Goal: Find specific page/section: Find specific page/section

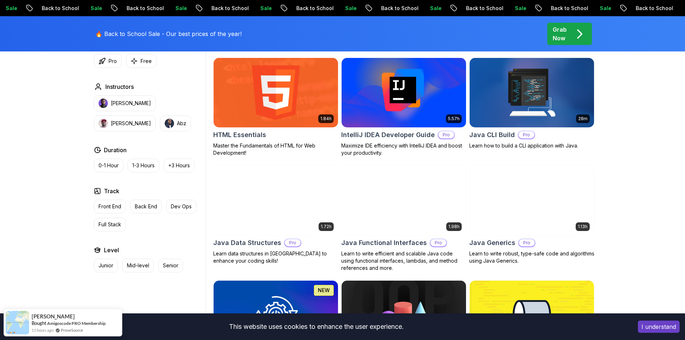
scroll to position [1007, 0]
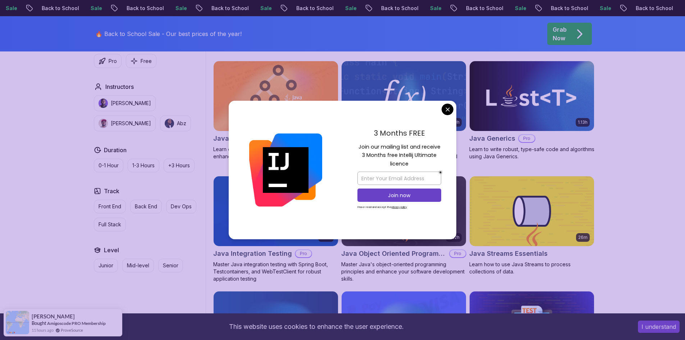
click at [446, 109] on body "Sale Back to School Sale Back to School Sale Back to School Sale Back to School…" at bounding box center [342, 294] width 685 height 2603
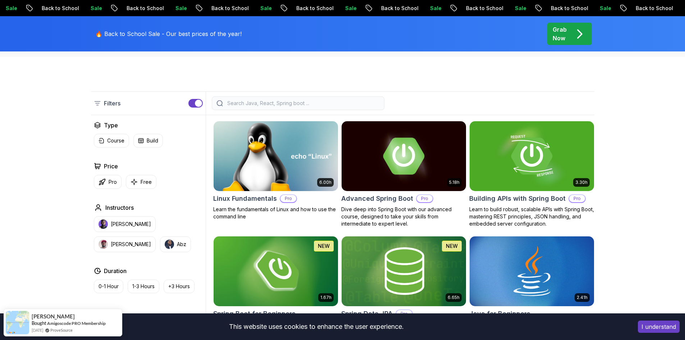
scroll to position [144, 0]
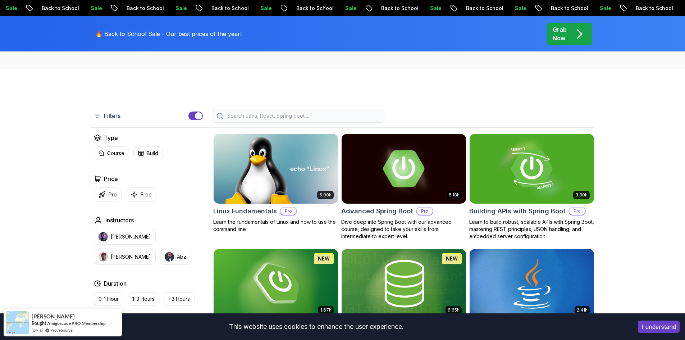
click at [268, 117] on input "search" at bounding box center [303, 115] width 154 height 7
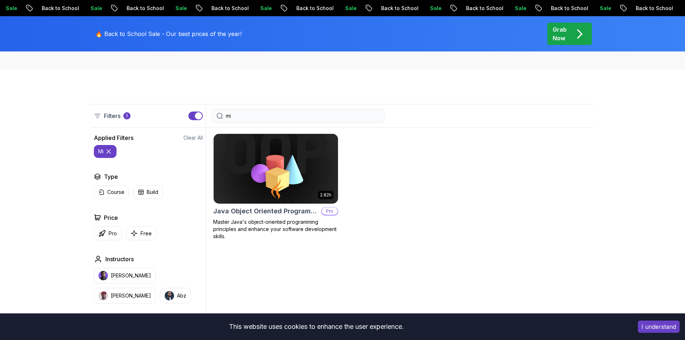
type input "m"
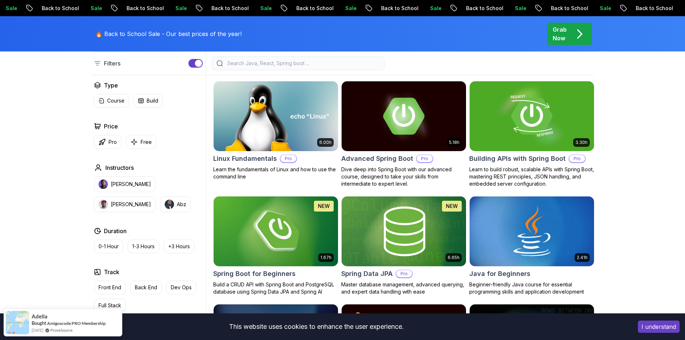
scroll to position [180, 0]
